Goal: Find specific page/section: Find specific page/section

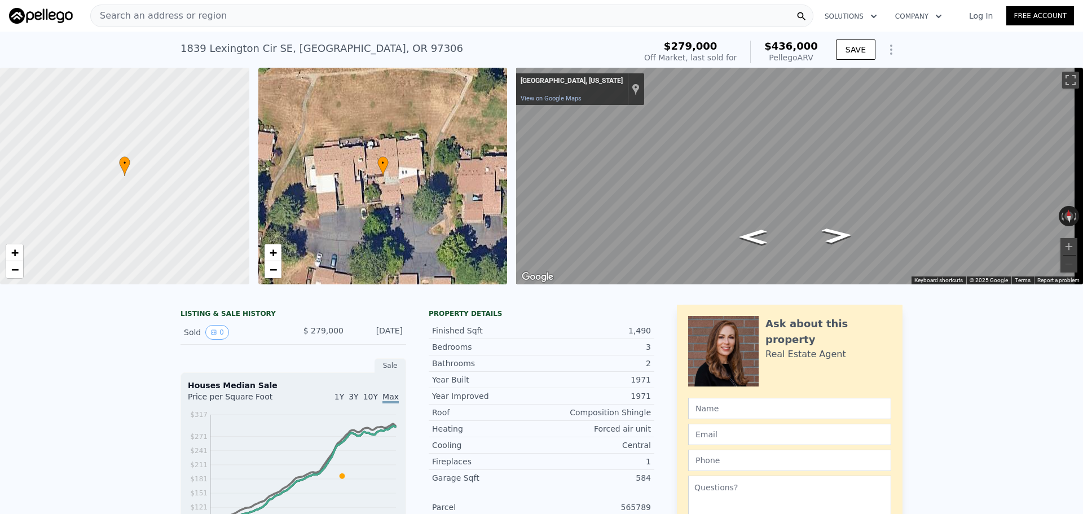
click at [540, 7] on div "Search an address or region" at bounding box center [451, 16] width 723 height 23
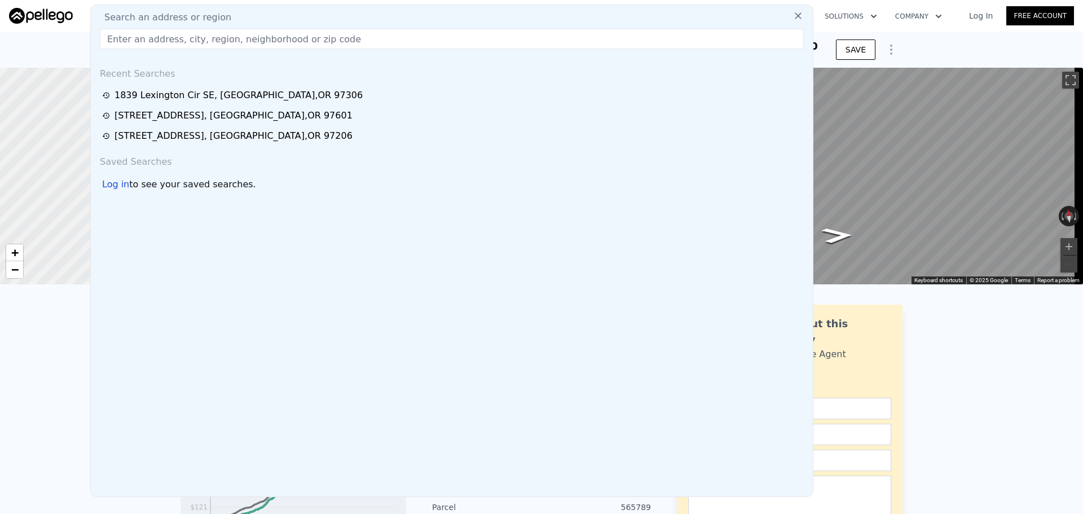
click at [519, 35] on input "text" at bounding box center [452, 39] width 704 height 20
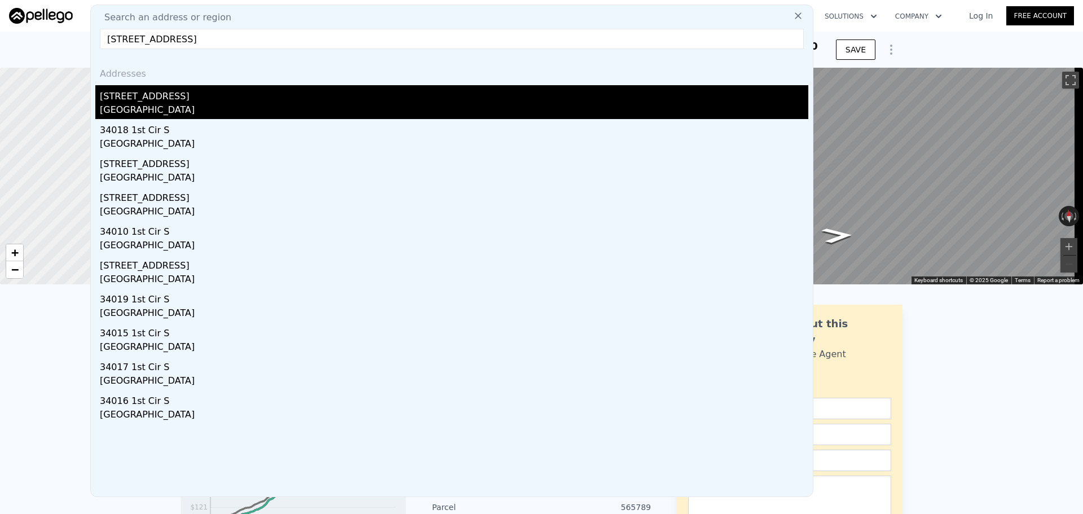
type input "[STREET_ADDRESS]"
click at [287, 108] on div "[GEOGRAPHIC_DATA]" at bounding box center [454, 111] width 709 height 16
